Goal: Transaction & Acquisition: Download file/media

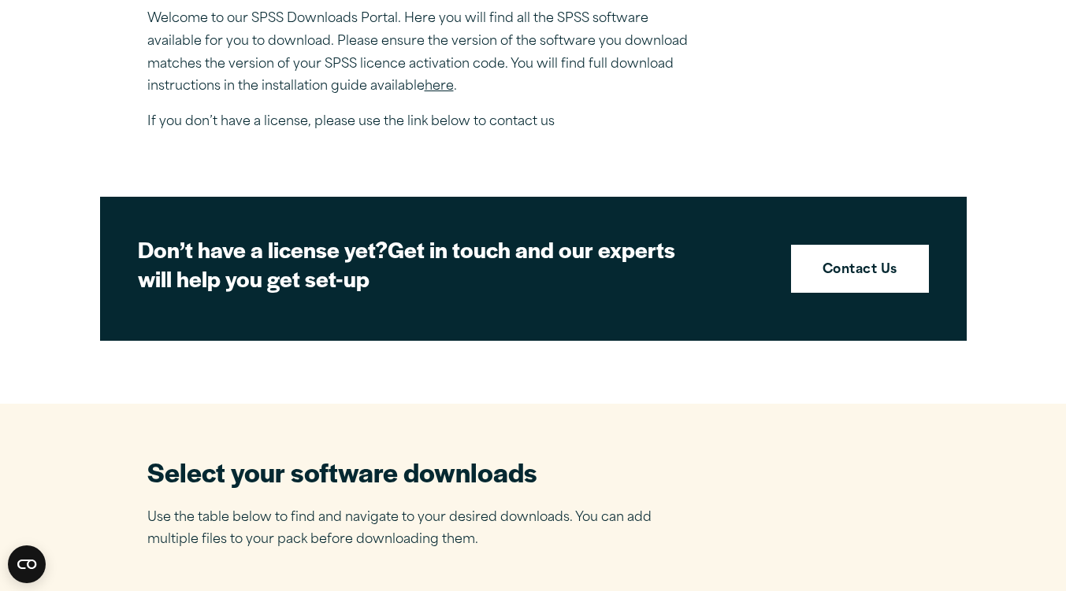
scroll to position [630, 0]
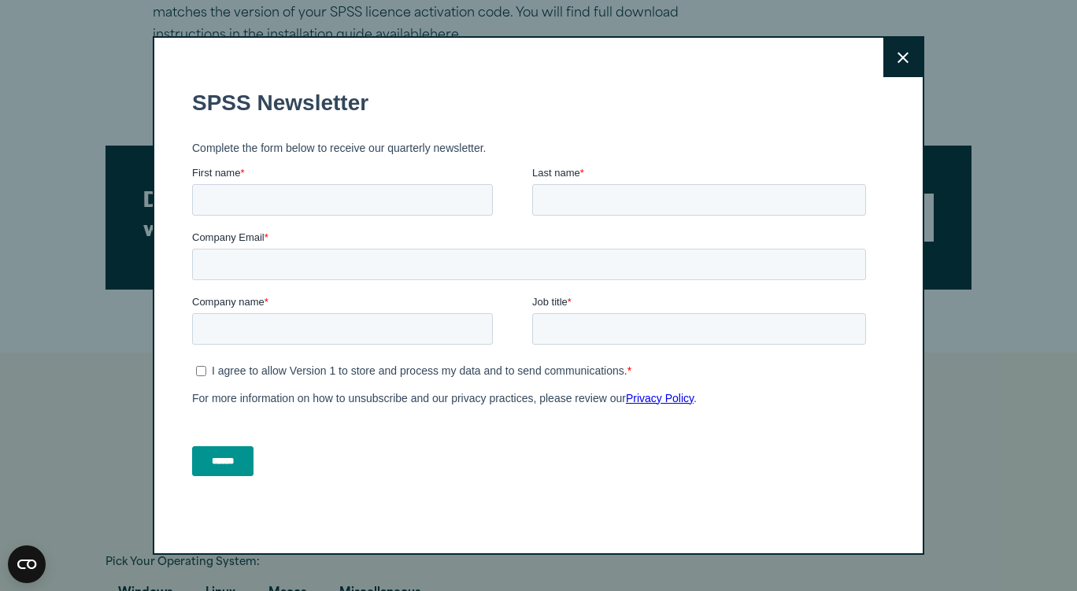
click at [892, 64] on button "Close" at bounding box center [903, 57] width 39 height 39
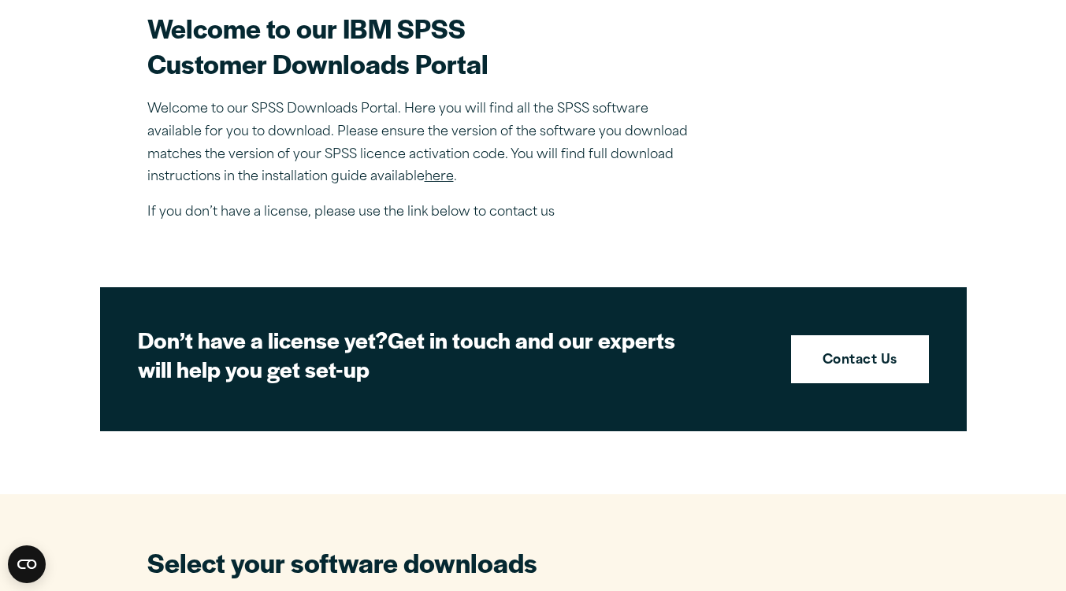
scroll to position [473, 0]
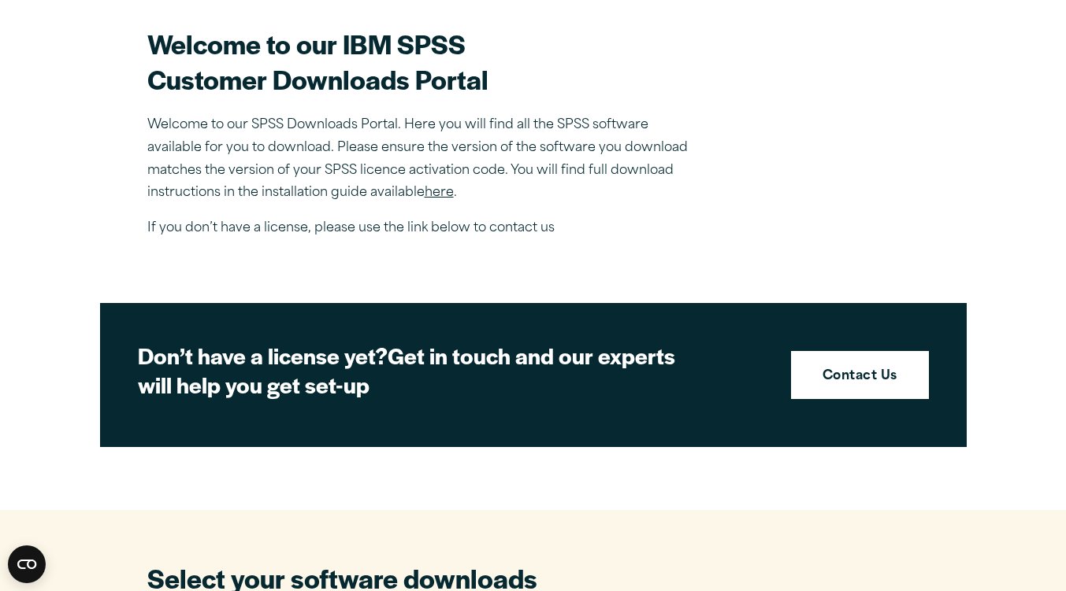
click at [439, 202] on p "Welcome to our SPSS Downloads Portal. Here you will find all the SPSS software …" at bounding box center [422, 159] width 551 height 91
click at [439, 193] on link "here" at bounding box center [438, 193] width 29 height 13
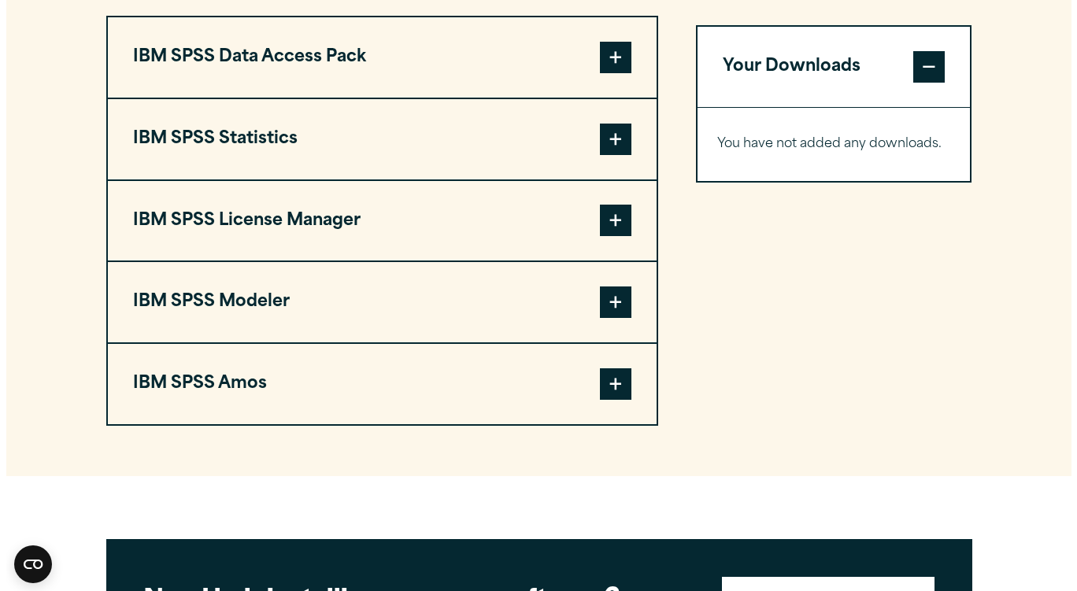
scroll to position [1181, 0]
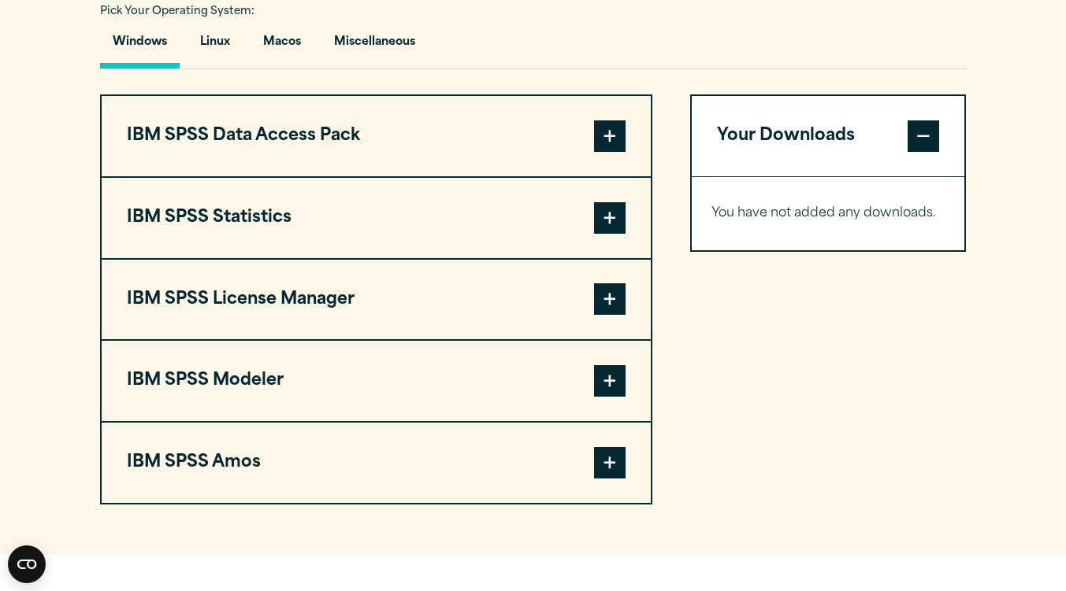
click at [621, 239] on button "IBM SPSS Statistics" at bounding box center [376, 218] width 549 height 80
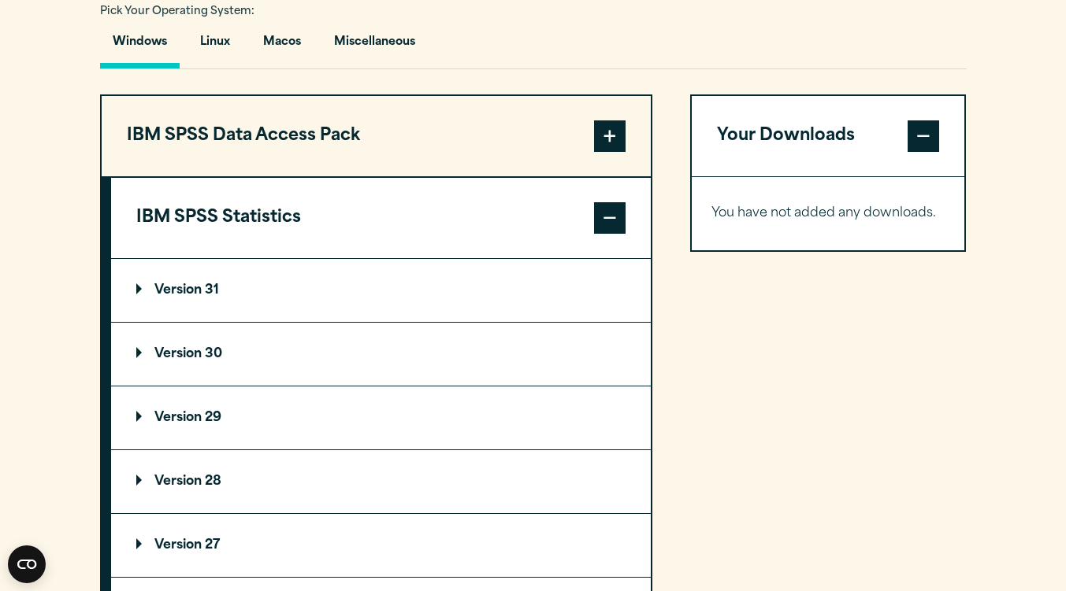
click at [198, 288] on p "Version 31" at bounding box center [177, 290] width 83 height 13
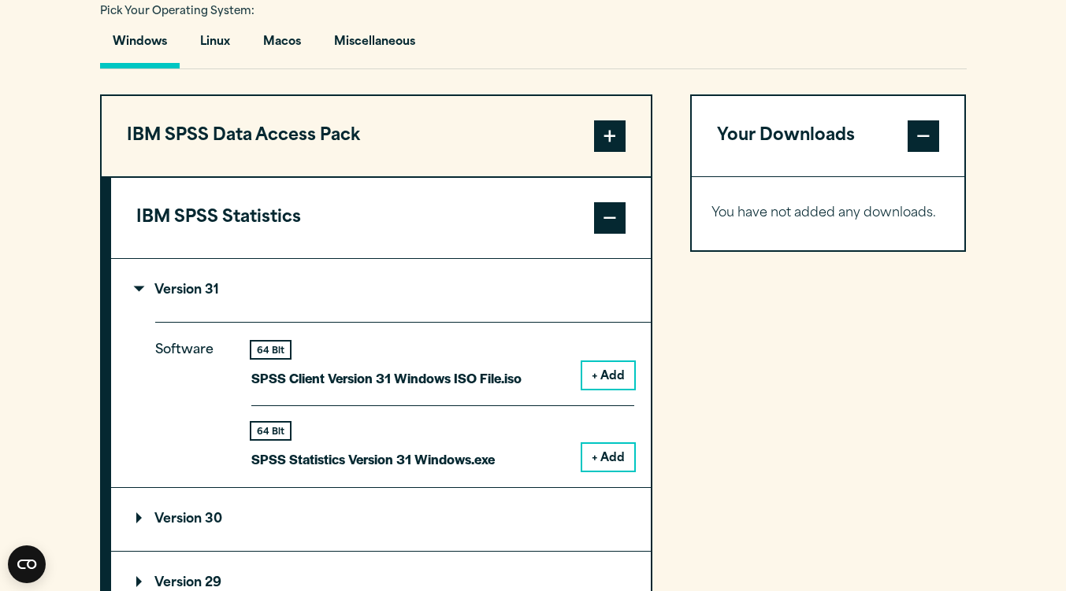
click at [621, 459] on button "+ Add" at bounding box center [608, 457] width 52 height 27
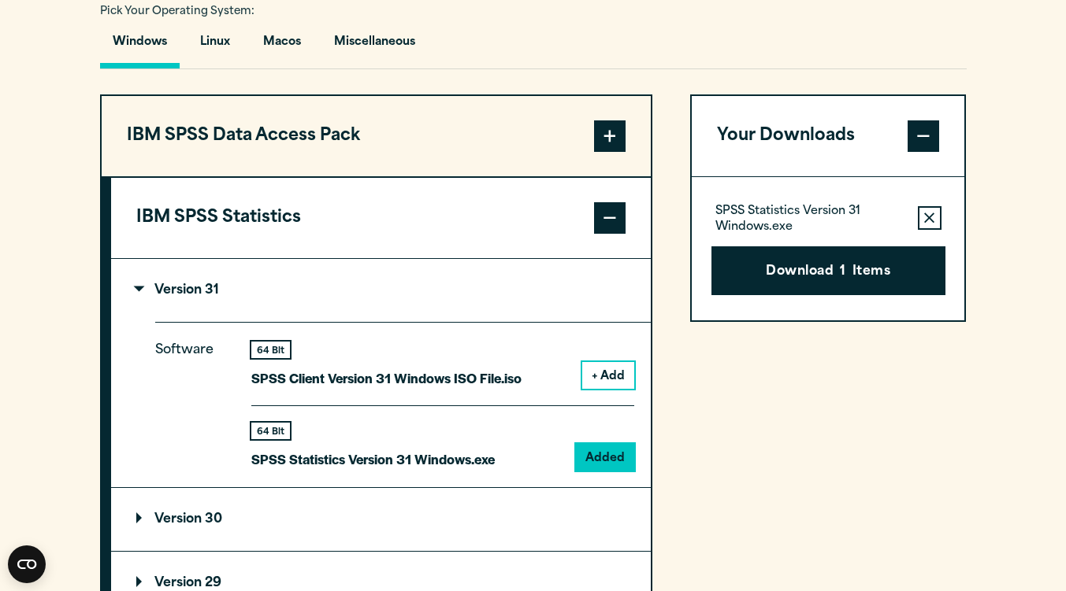
click at [808, 255] on button "Download 1 Items" at bounding box center [828, 271] width 234 height 49
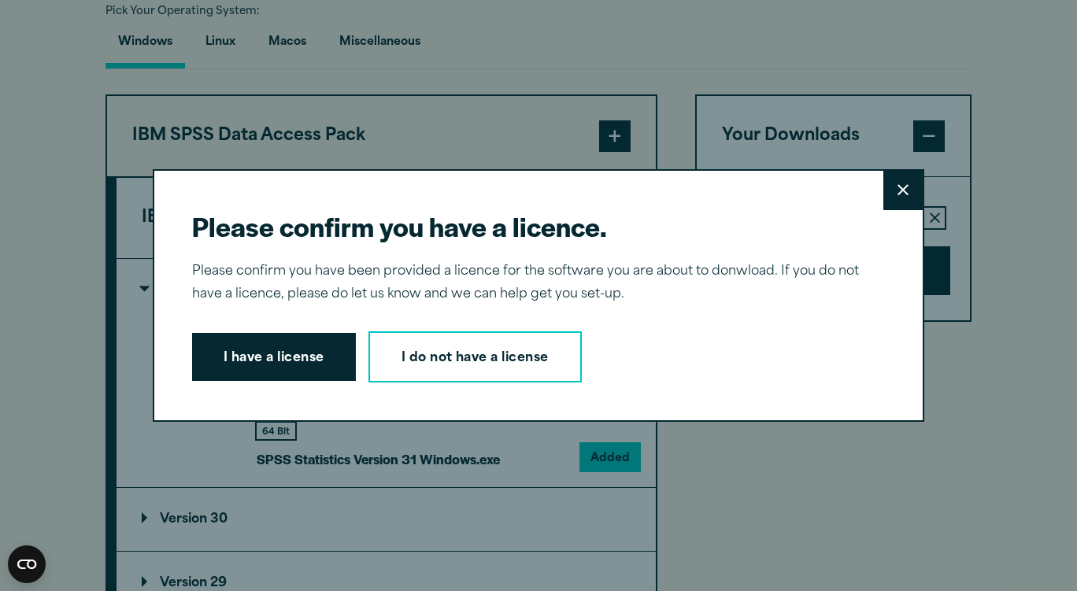
click at [282, 362] on button "I have a license" at bounding box center [274, 357] width 164 height 49
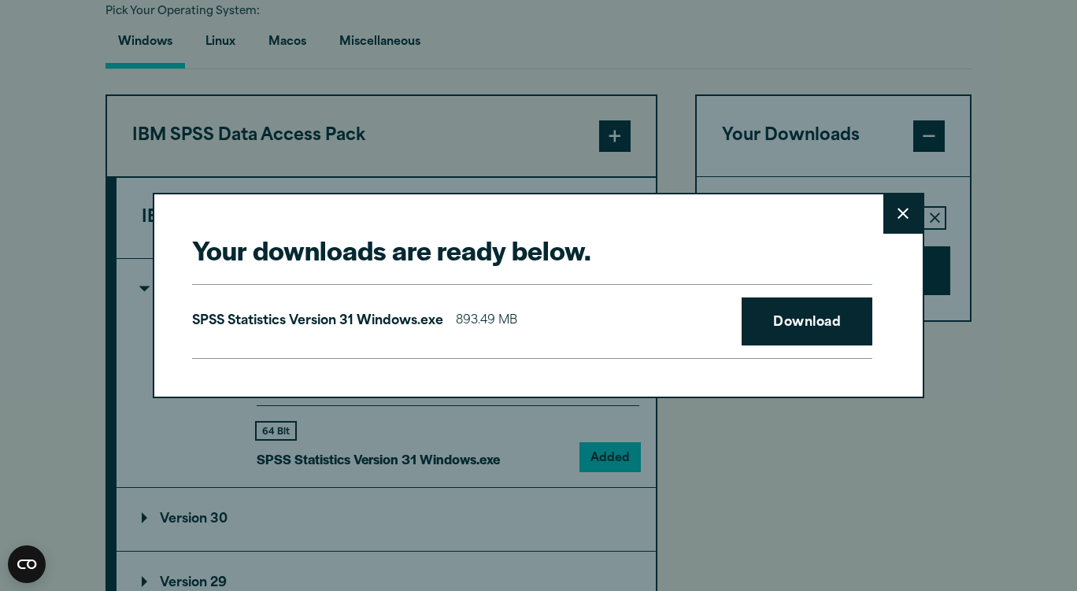
click at [777, 314] on link "Download" at bounding box center [807, 322] width 131 height 49
